Goal: Contribute content

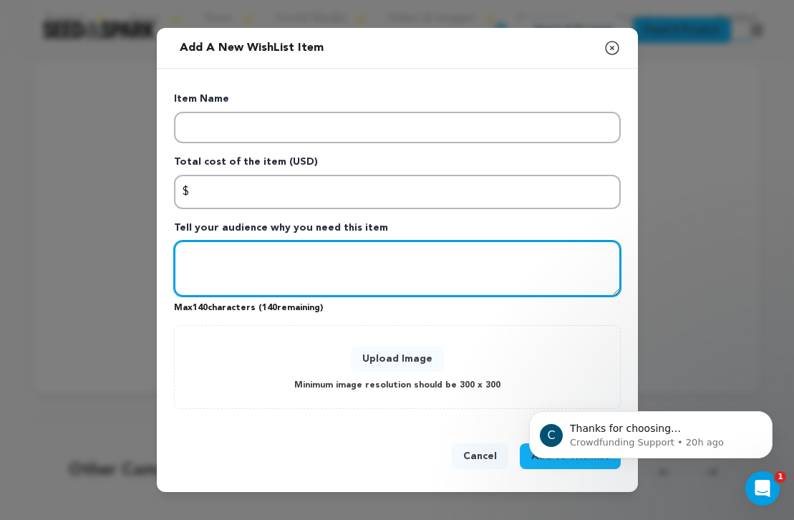
click at [331, 273] on textarea "Tell your audience why you need this item" at bounding box center [397, 269] width 447 height 56
type textarea "ultimately,"
drag, startPoint x: 299, startPoint y: 254, endPoint x: 104, endPoint y: 254, distance: 194.8
click at [104, 254] on div "Add a new WishList item Close modal Item Name Total cost of the item (USD) $ Am…" at bounding box center [397, 260] width 794 height 520
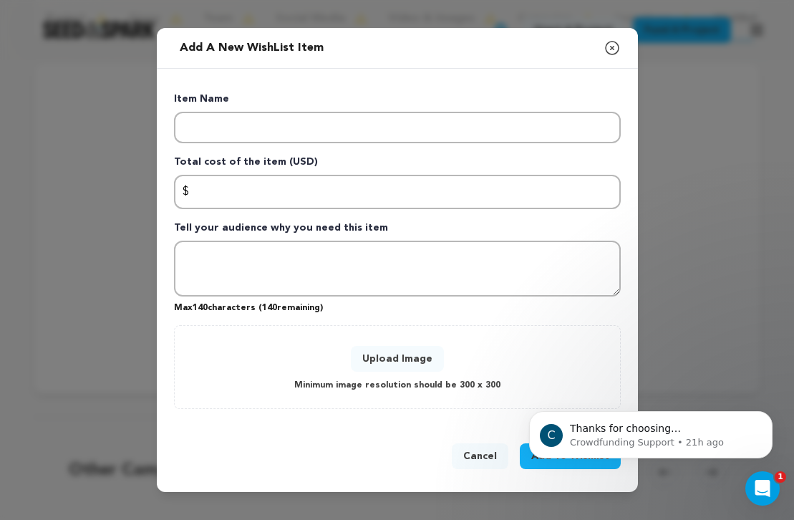
click at [613, 47] on icon "button" at bounding box center [612, 48] width 13 height 13
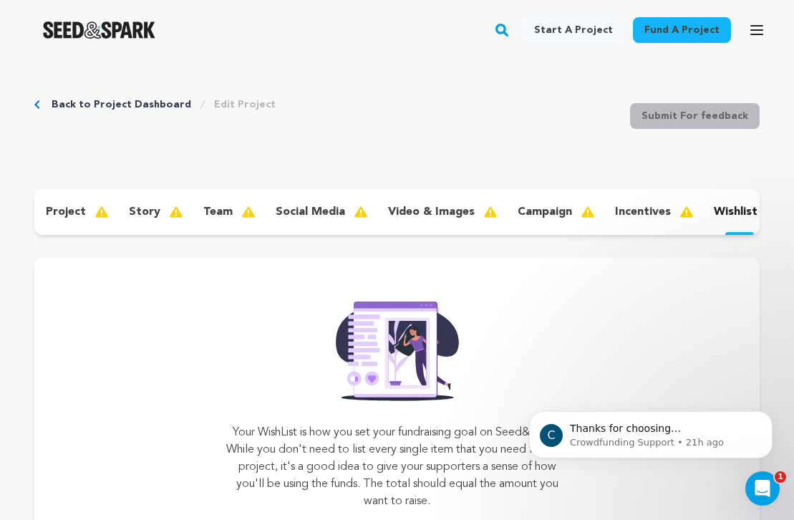
click at [221, 206] on p "team" at bounding box center [217, 211] width 29 height 17
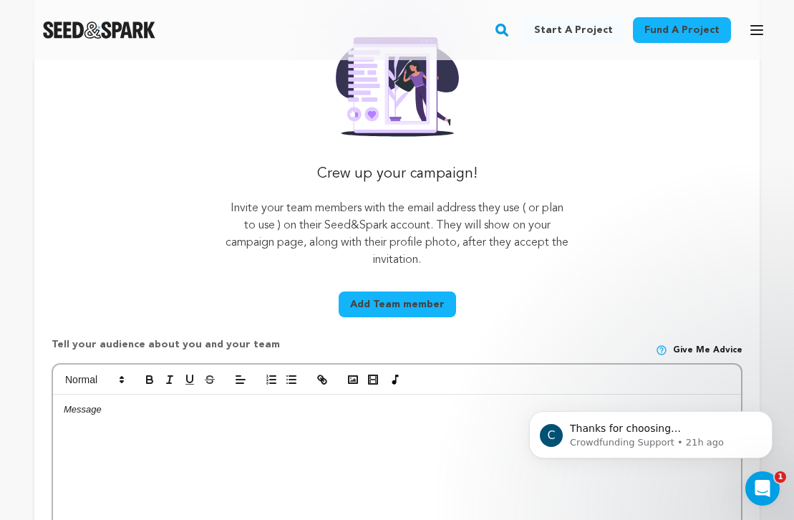
scroll to position [301, 0]
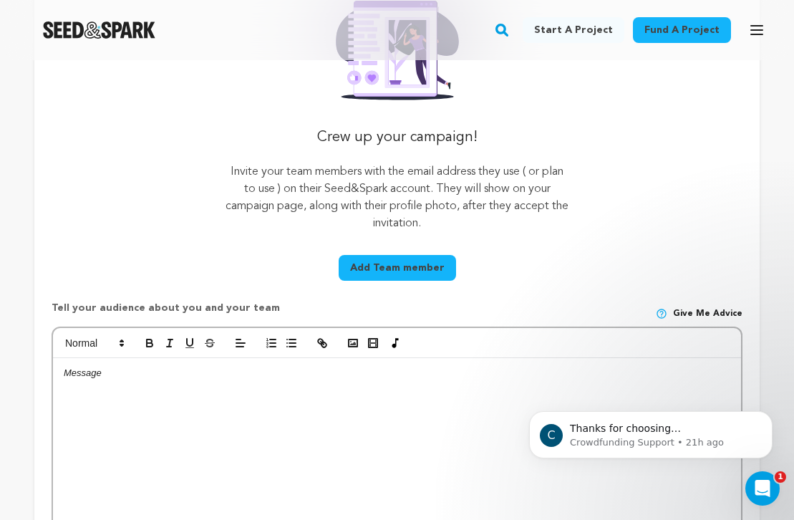
click at [408, 269] on button "Add Team member" at bounding box center [397, 268] width 117 height 26
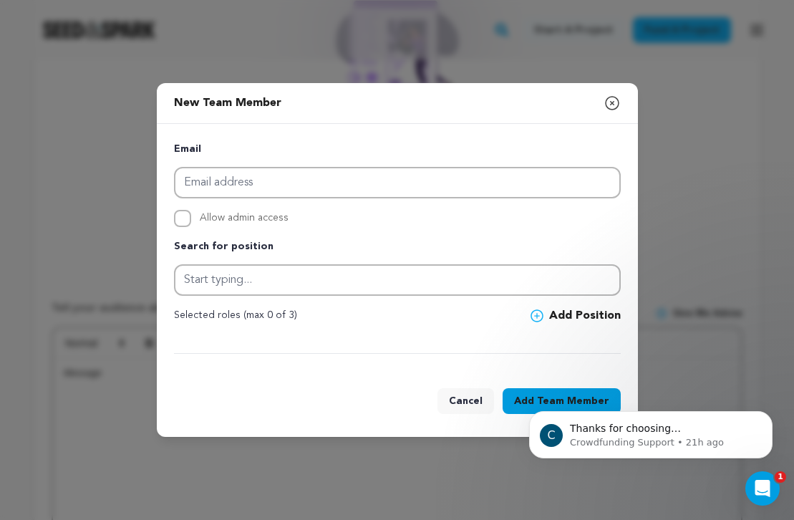
click at [619, 100] on icon "button" at bounding box center [612, 103] width 17 height 17
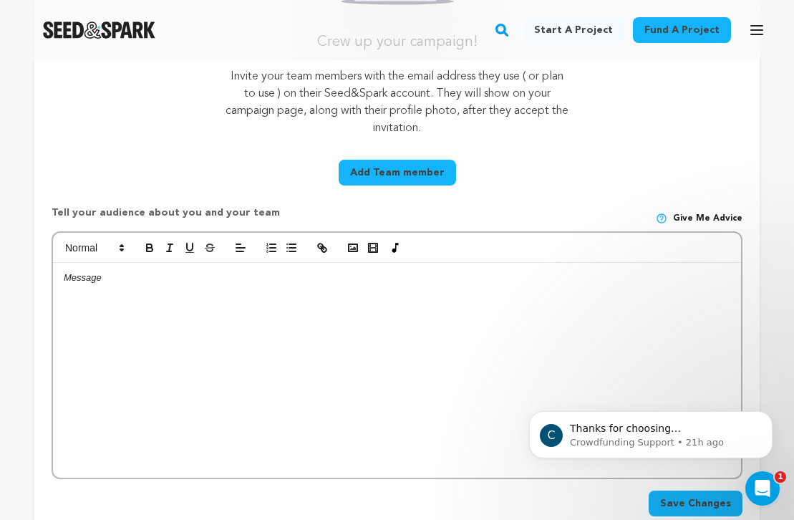
scroll to position [373, 0]
